Goal: Information Seeking & Learning: Learn about a topic

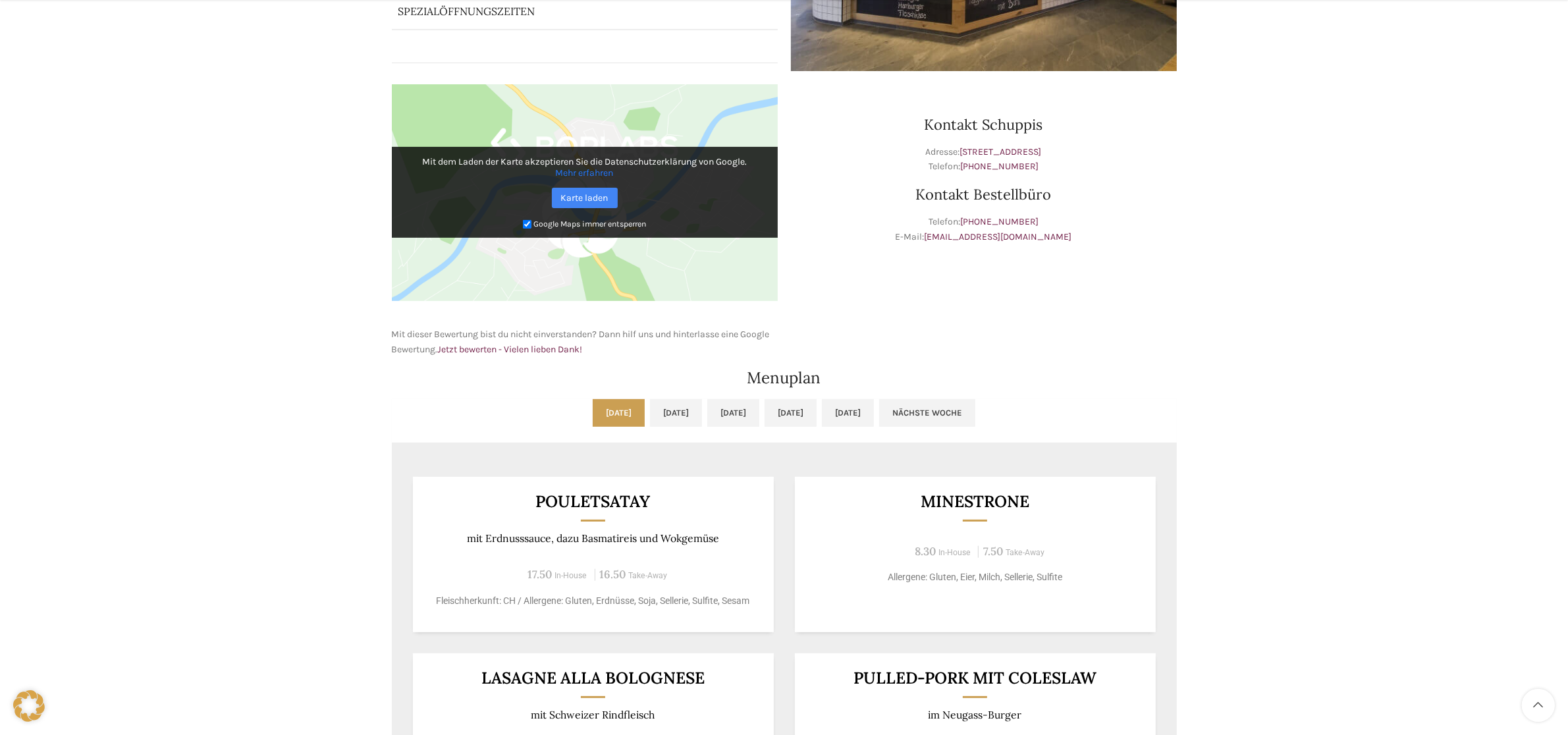
scroll to position [494, 0]
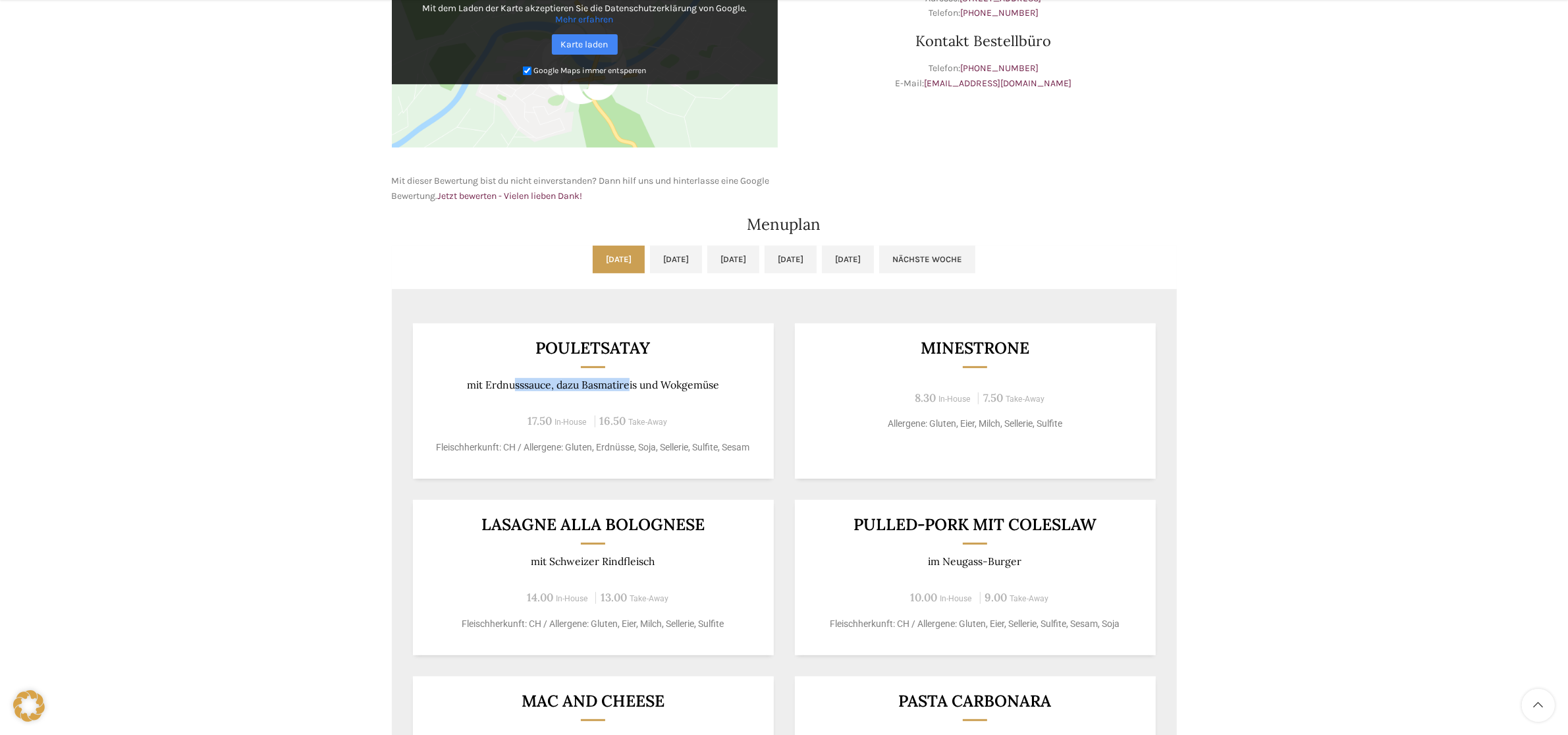
drag, startPoint x: 511, startPoint y: 390, endPoint x: 632, endPoint y: 386, distance: 121.1
click at [632, 386] on p "mit Erdnusssauce, dazu Basmatireis und Wokgemüse" at bounding box center [593, 385] width 329 height 13
drag, startPoint x: 663, startPoint y: 384, endPoint x: 671, endPoint y: 384, distance: 8.0
click at [664, 384] on p "mit Erdnusssauce, dazu Basmatireis und Wokgemüse" at bounding box center [593, 385] width 329 height 13
drag, startPoint x: 636, startPoint y: 385, endPoint x: 656, endPoint y: 386, distance: 20.0
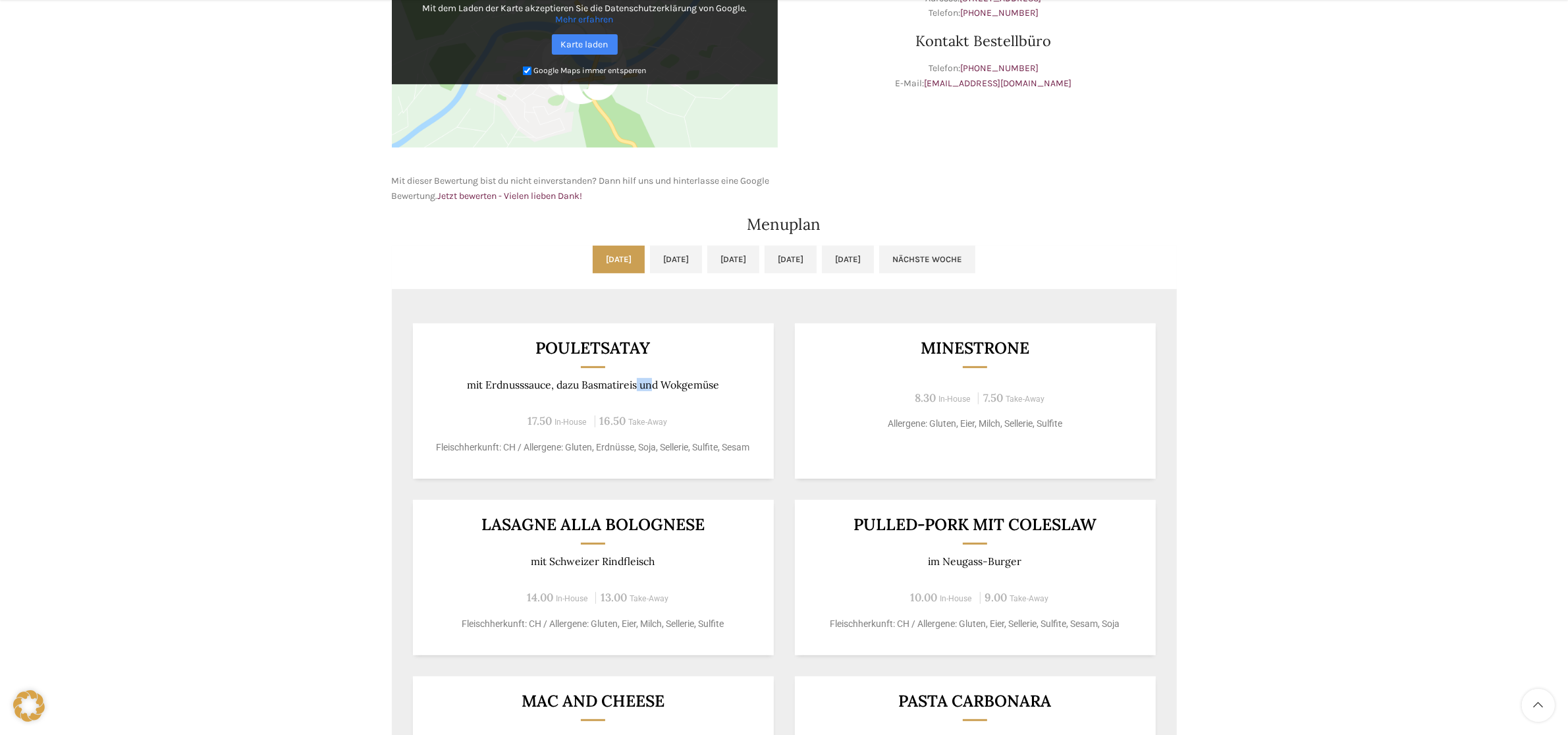
click at [656, 386] on p "mit Erdnusssauce, dazu Basmatireis und Wokgemüse" at bounding box center [593, 385] width 329 height 13
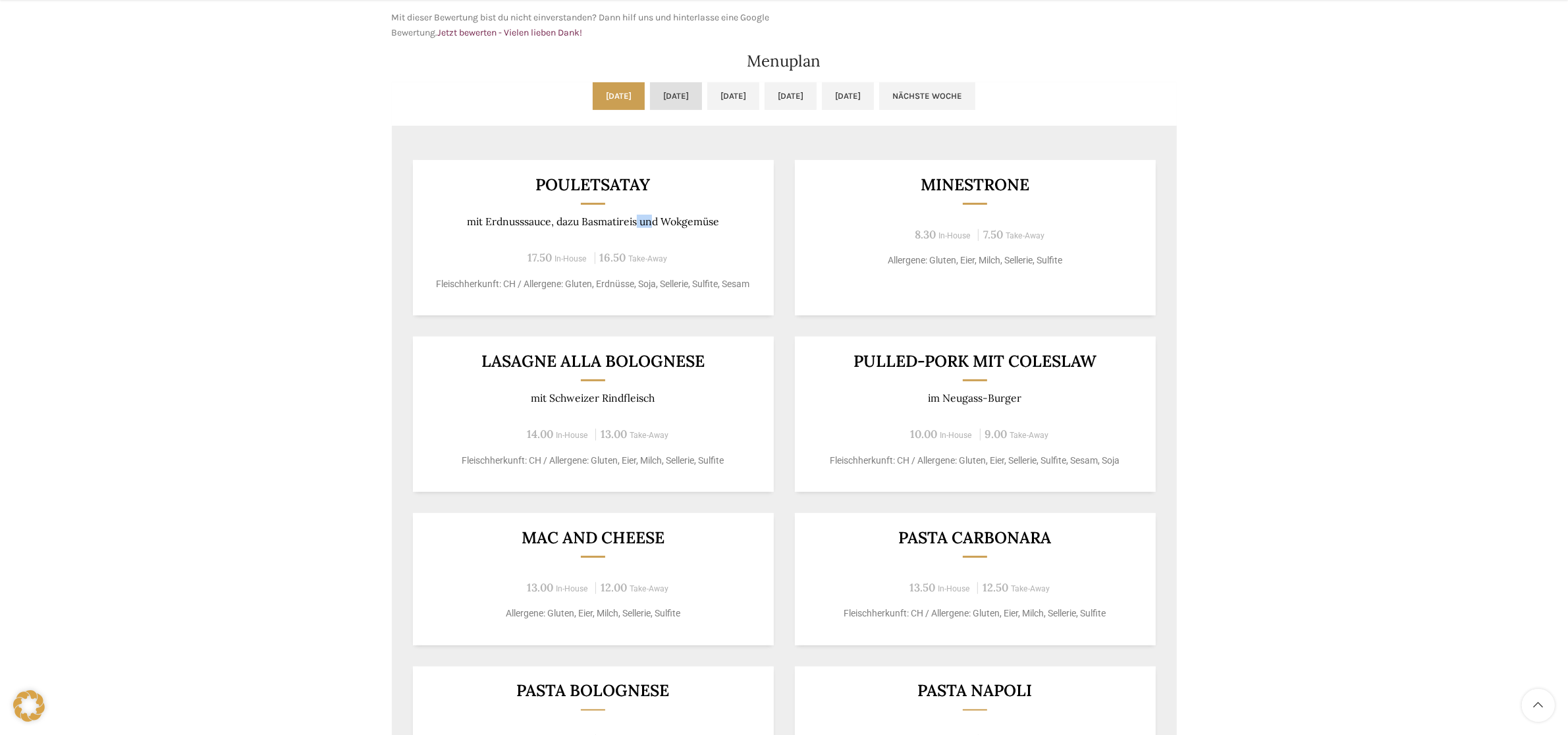
scroll to position [659, 0]
drag, startPoint x: 493, startPoint y: 222, endPoint x: 580, endPoint y: 240, distance: 88.8
click at [580, 240] on div "Pouletsatay mit Erdnusssauce, dazu Basmatireis und [GEOGRAPHIC_DATA] 17.50 In-H…" at bounding box center [593, 236] width 361 height 155
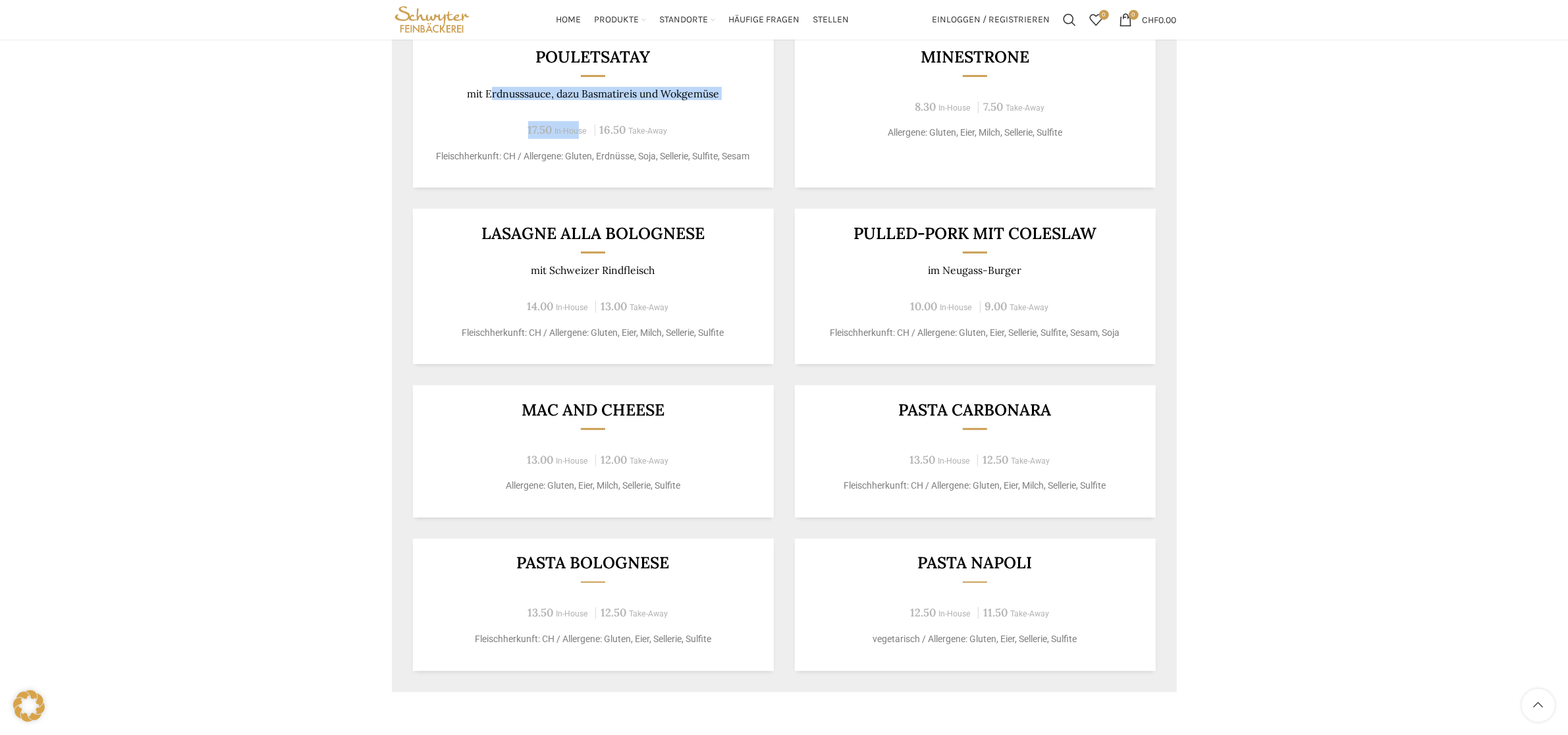
scroll to position [741, 0]
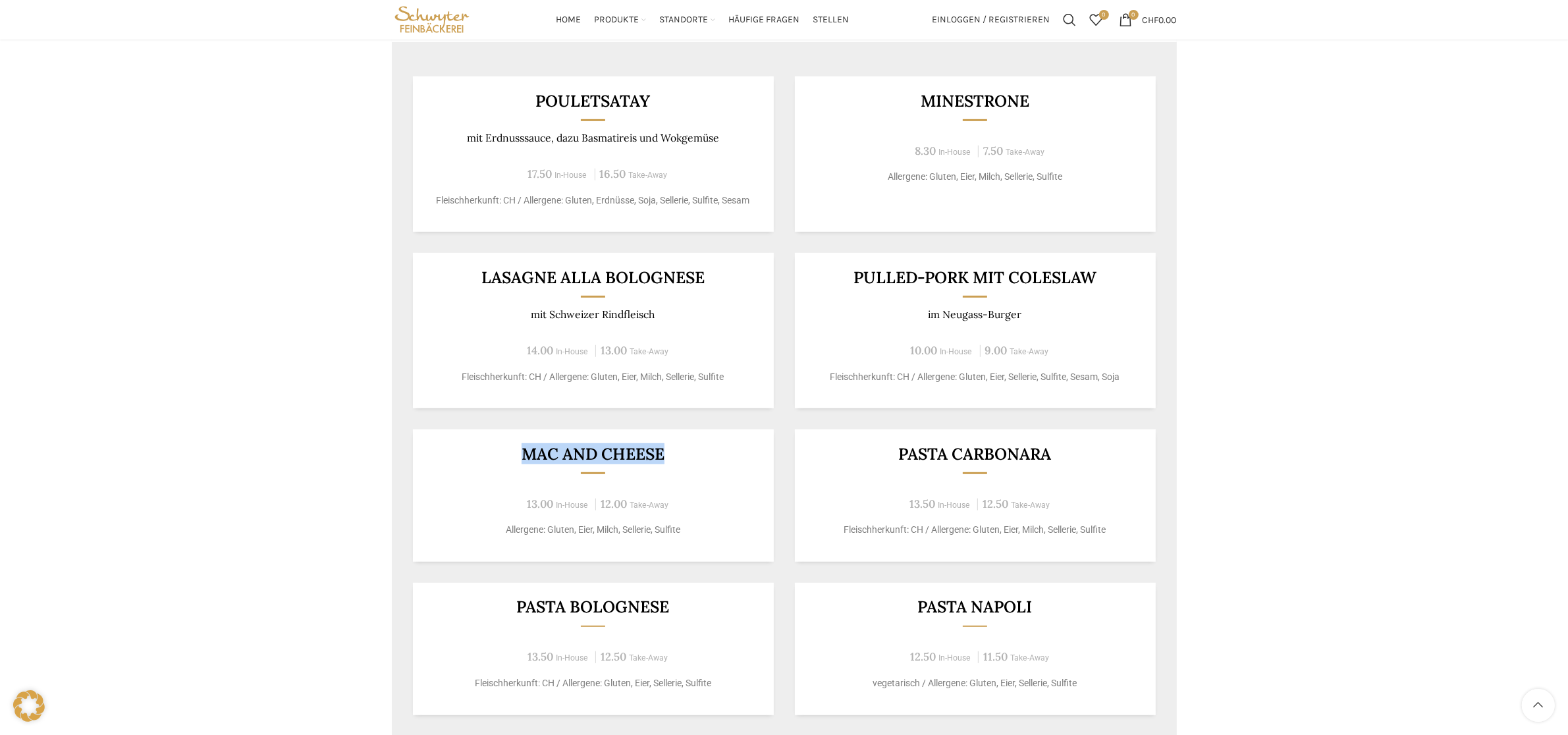
drag, startPoint x: 527, startPoint y: 456, endPoint x: 666, endPoint y: 466, distance: 139.4
click at [666, 466] on div "Mac and Cheese 13.00 In-House 12.00 Take-Away Allergene: Gluten, Eier, Milch, S…" at bounding box center [593, 496] width 361 height 133
copy div "Mac and Cheese"
click at [488, 475] on div "Mac and Cheese 13.00 In-House 12.00 Take-Away Allergene: Gluten, Eier, Milch, S…" at bounding box center [593, 496] width 361 height 133
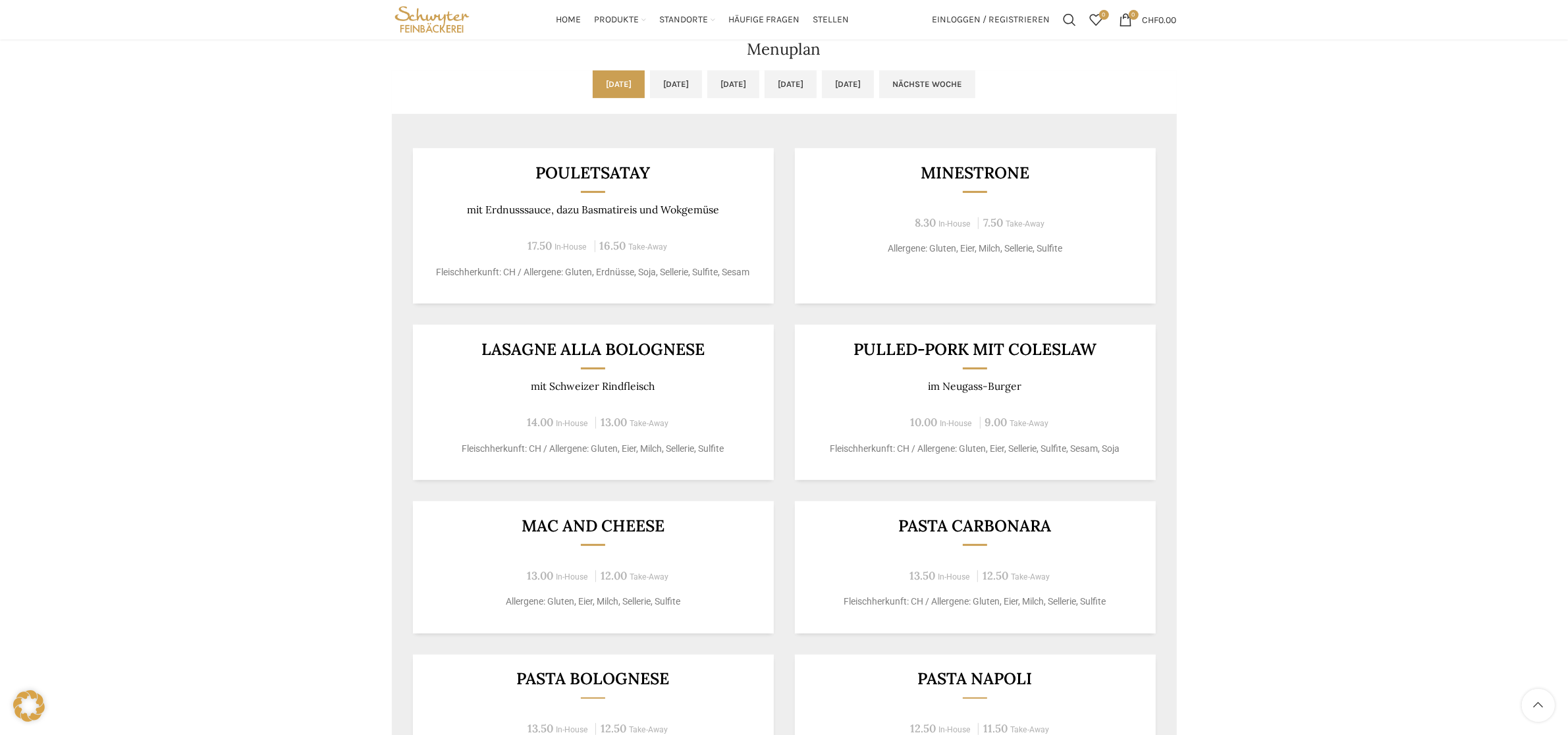
scroll to position [640, 0]
